Goal: Information Seeking & Learning: Learn about a topic

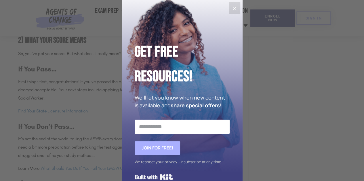
scroll to position [546, 0]
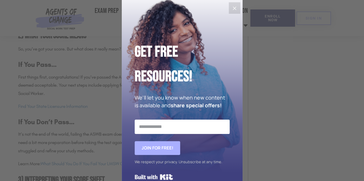
click at [231, 7] on icon "Close" at bounding box center [234, 8] width 7 height 7
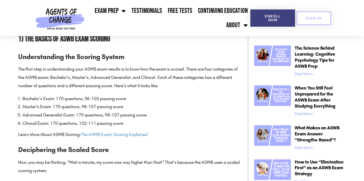
scroll to position [345, 0]
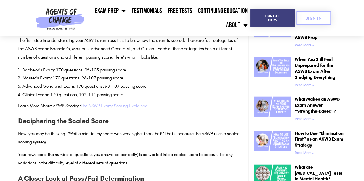
click at [125, 107] on link "The ASWB Exam: Scoring Explained" at bounding box center [114, 105] width 67 height 5
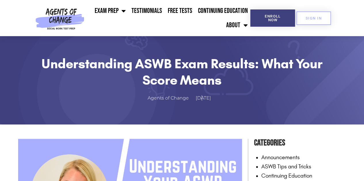
scroll to position [0, 0]
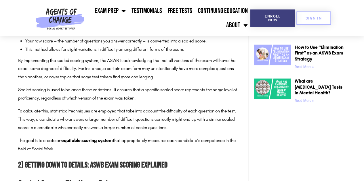
scroll to position [403, 0]
